Goal: Information Seeking & Learning: Check status

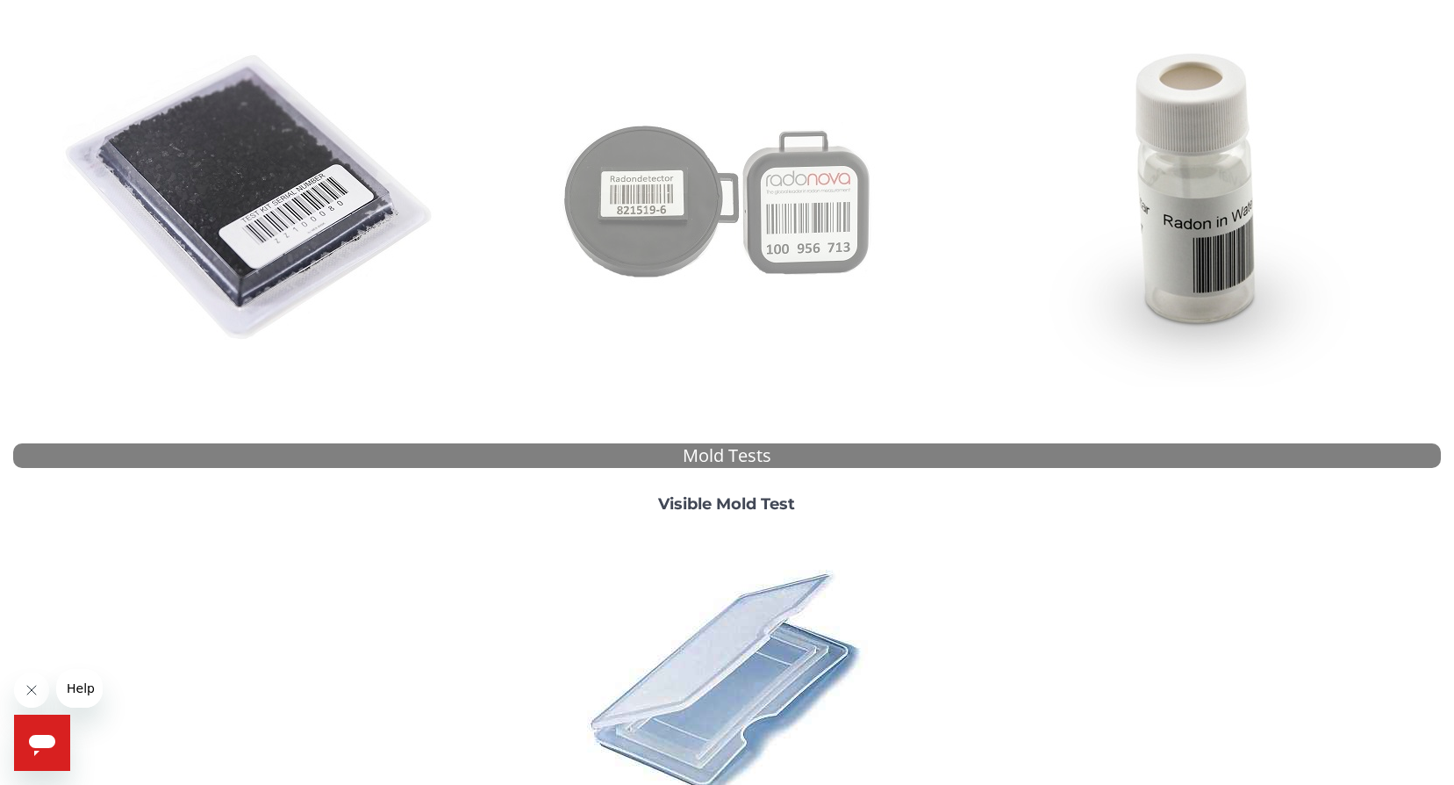
scroll to position [351, 0]
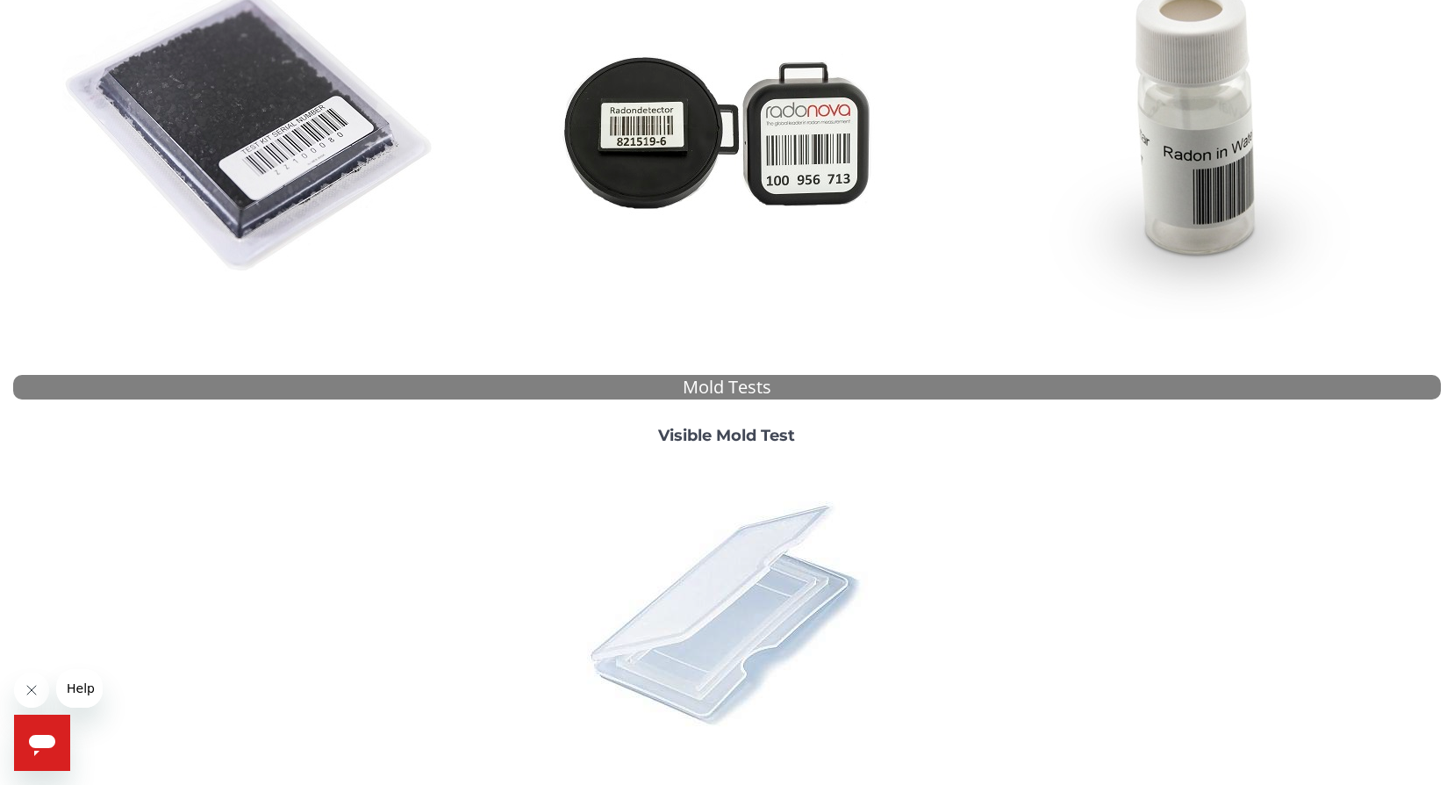
click at [743, 571] on img at bounding box center [726, 612] width 307 height 307
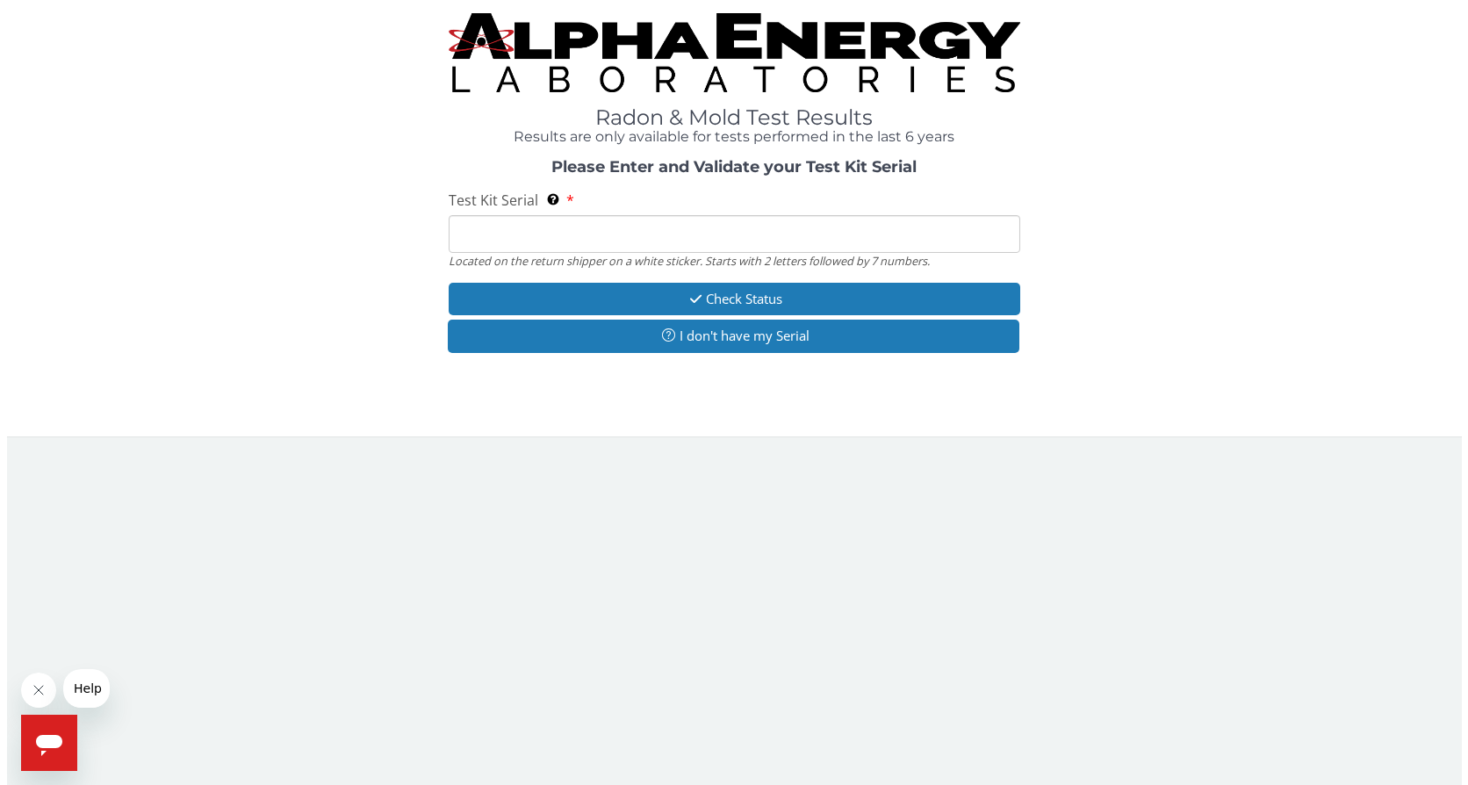
scroll to position [0, 0]
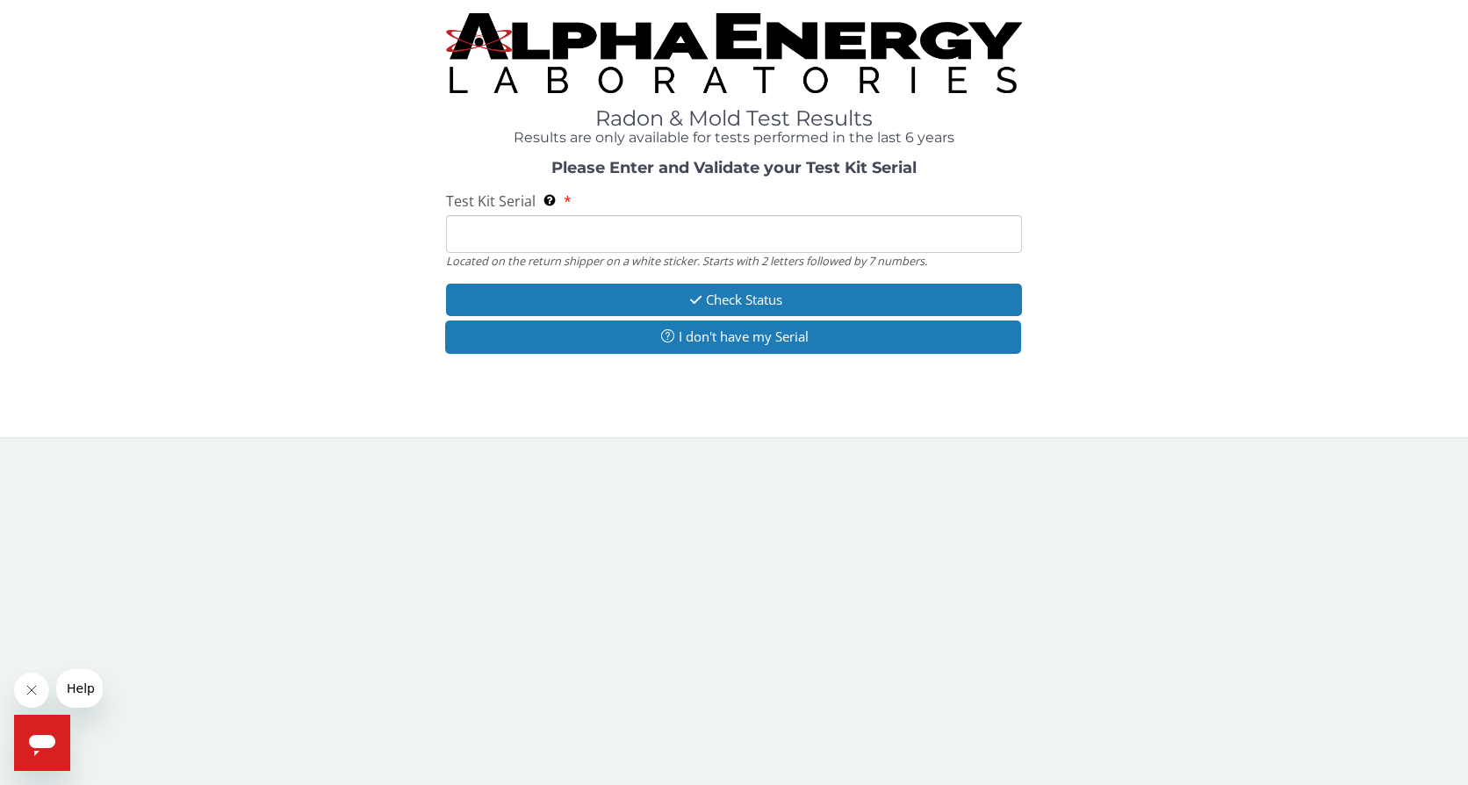
click at [714, 243] on input "Test Kit Serial Located on the return shipper on a white sticker. Starts with 2…" at bounding box center [734, 234] width 577 height 38
type input "ML105897"
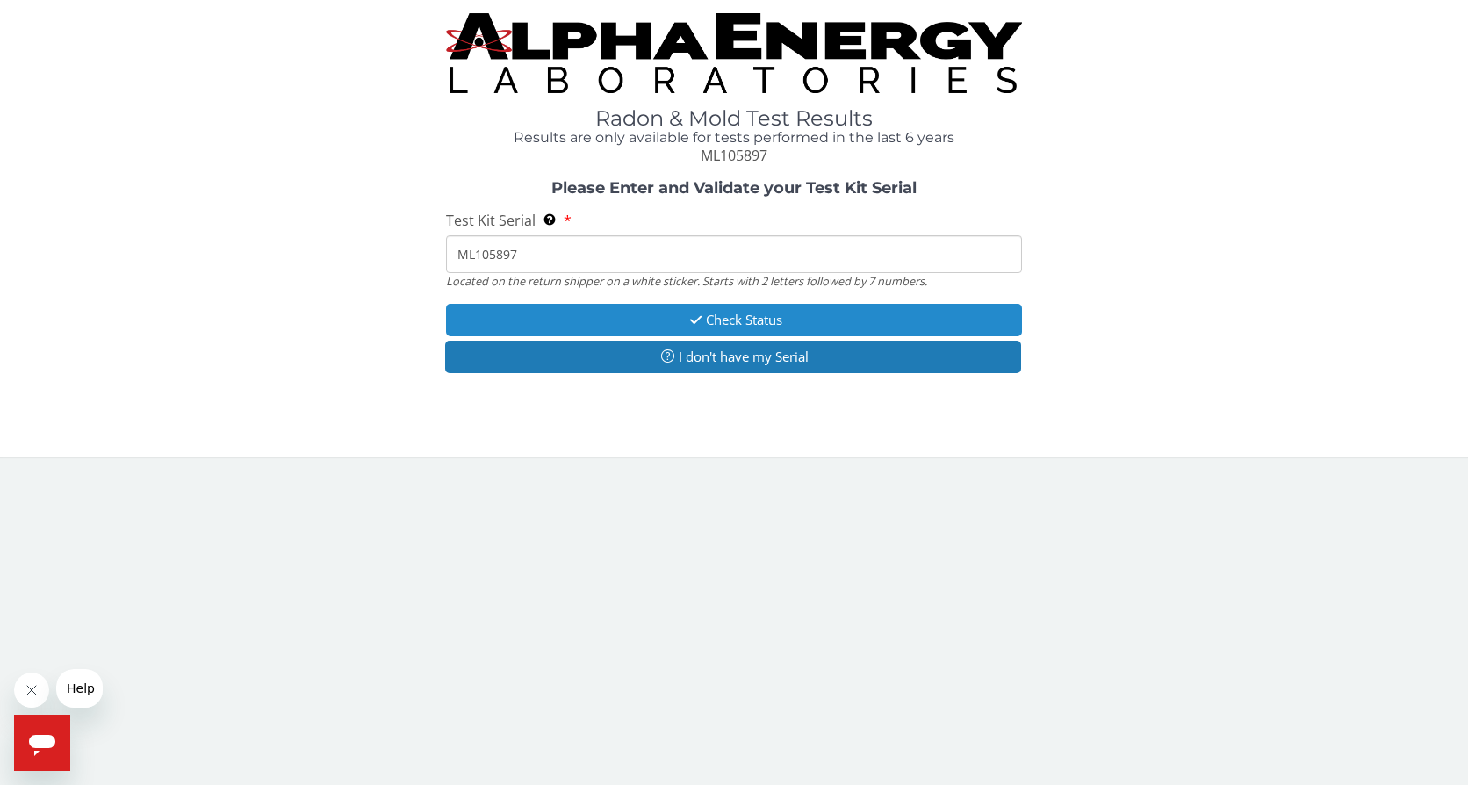
click at [750, 315] on button "Check Status" at bounding box center [734, 320] width 577 height 32
click at [751, 314] on button "Check Status" at bounding box center [734, 320] width 577 height 32
click at [698, 313] on icon "button" at bounding box center [696, 319] width 20 height 13
